Goal: Check status: Check status

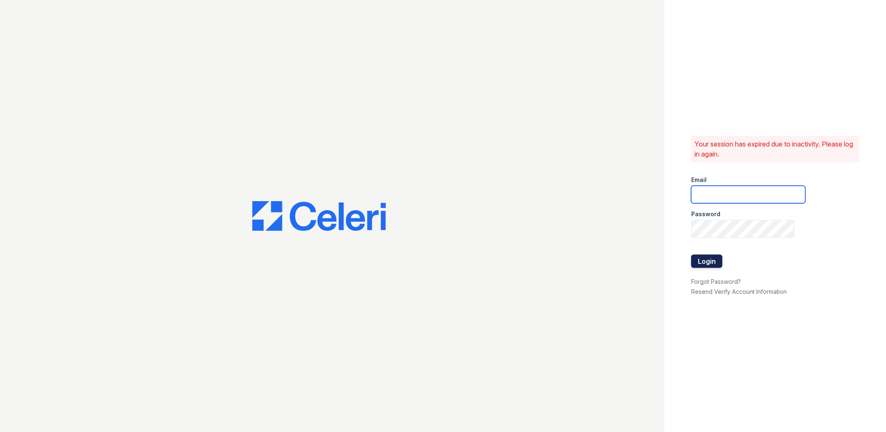
type input "lreed@mmgmgt.com"
click at [718, 260] on button "Login" at bounding box center [706, 260] width 31 height 13
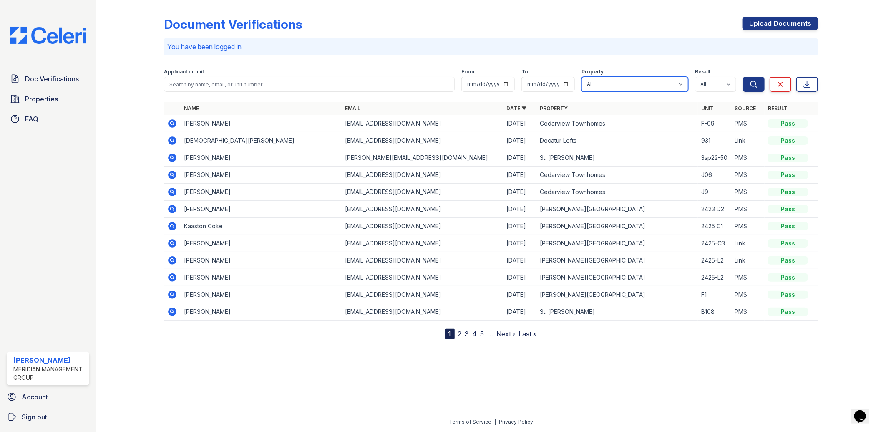
click at [630, 84] on select "All Candler Village Carlton Ford Cedarview Townhomes Decatur Lofts Oak Valley S…" at bounding box center [634, 84] width 107 height 15
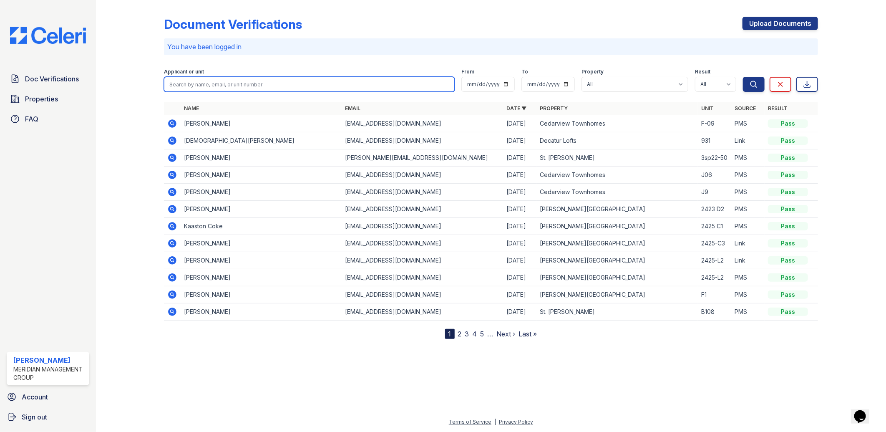
click at [349, 85] on input "search" at bounding box center [309, 84] width 291 height 15
type input "[PERSON_NAME]"
click at [743, 77] on button "Search" at bounding box center [754, 84] width 22 height 15
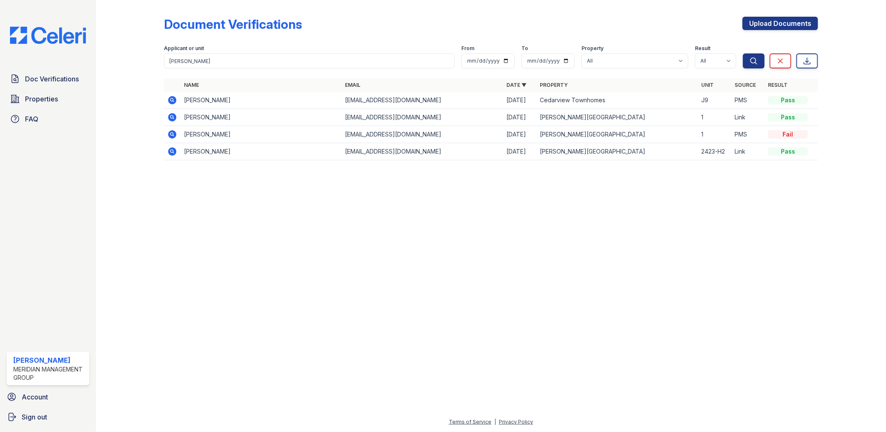
click at [173, 103] on icon at bounding box center [172, 100] width 8 height 8
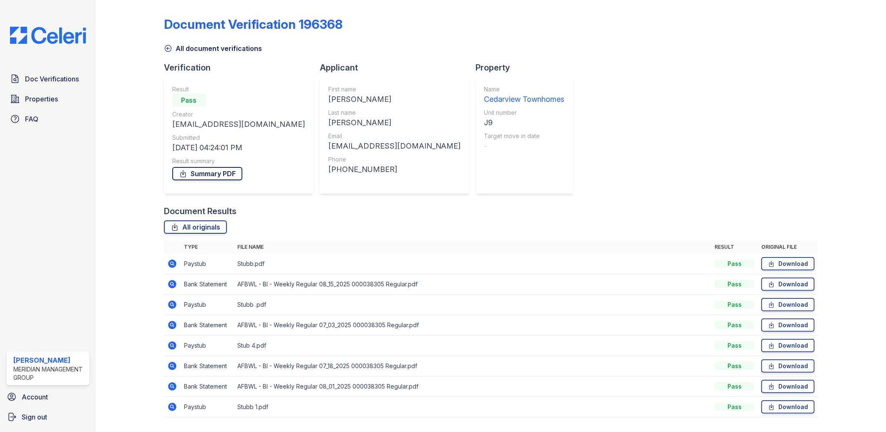
click at [206, 175] on link "Summary PDF" at bounding box center [207, 173] width 70 height 13
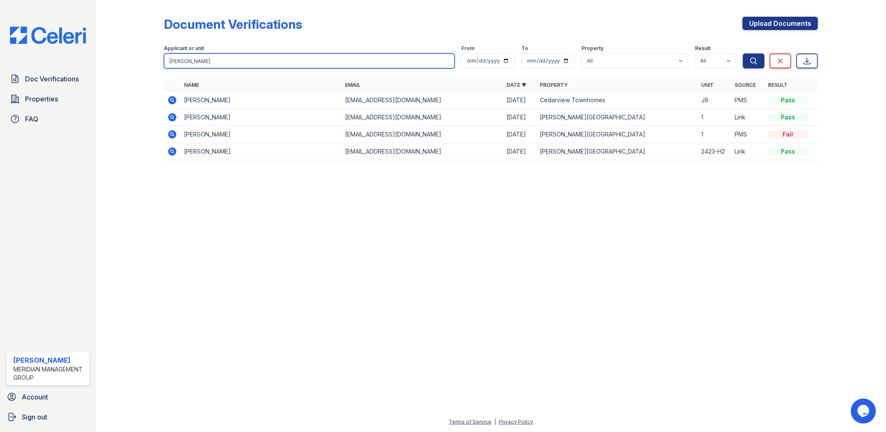
drag, startPoint x: 203, startPoint y: 62, endPoint x: 116, endPoint y: 45, distance: 88.8
click at [117, 52] on div "Document Verifications Upload Documents Filter Applicant or unit [PERSON_NAME] …" at bounding box center [490, 91] width 763 height 182
type input "brown"
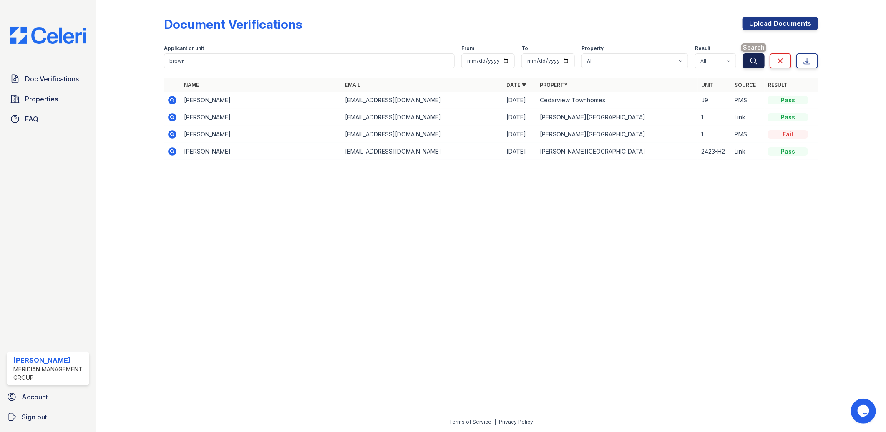
click at [756, 63] on icon "submit" at bounding box center [754, 61] width 6 height 6
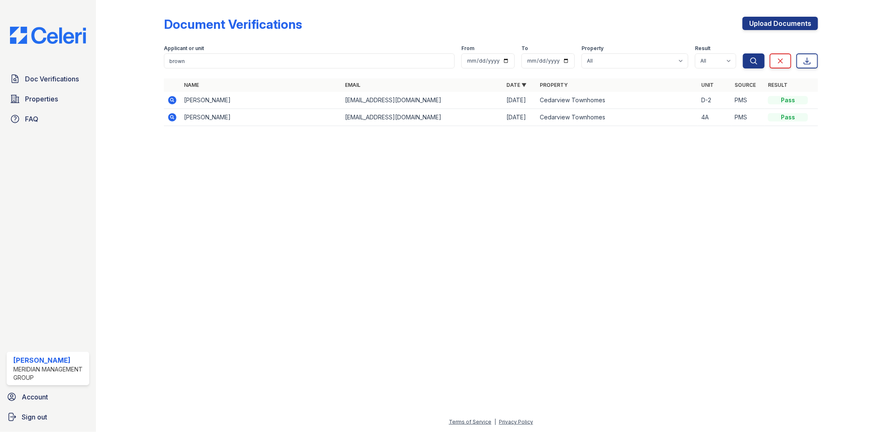
click at [172, 115] on icon at bounding box center [172, 117] width 10 height 10
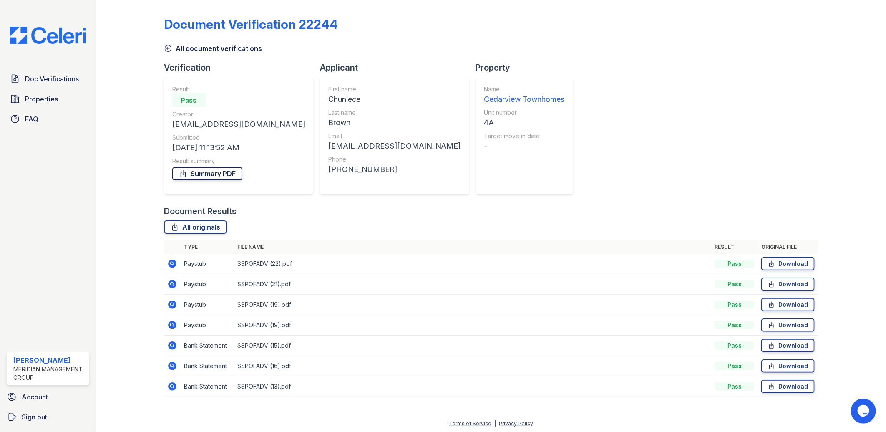
click at [205, 175] on link "Summary PDF" at bounding box center [207, 173] width 70 height 13
